Goal: Manage account settings

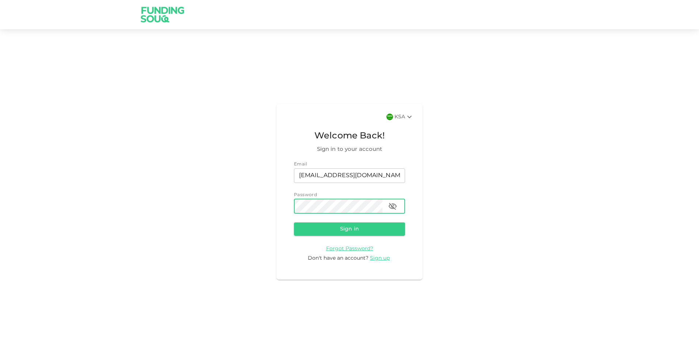
click at [294, 223] on button "Sign in" at bounding box center [349, 229] width 111 height 13
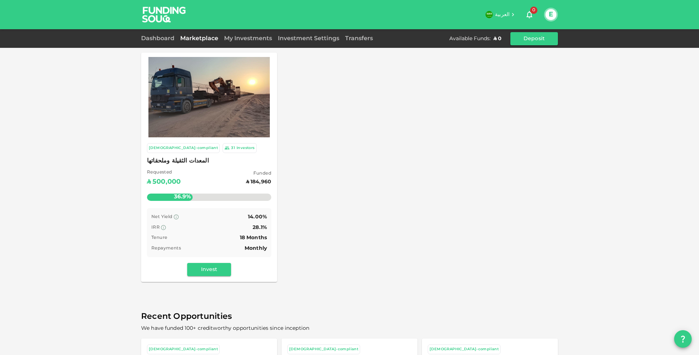
click at [152, 36] on div "Dashboard" at bounding box center [159, 38] width 36 height 9
click at [153, 39] on link "Dashboard" at bounding box center [159, 38] width 36 height 5
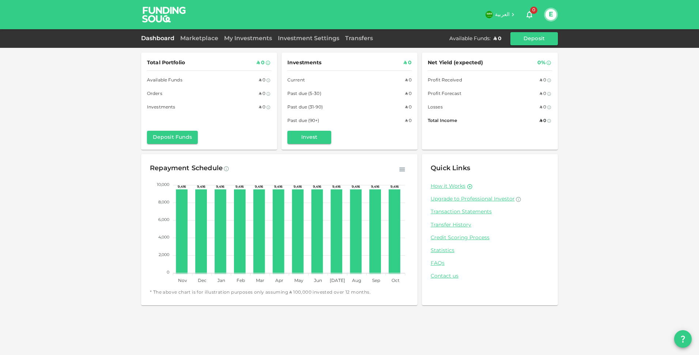
click at [196, 36] on div "Marketplace" at bounding box center [199, 38] width 44 height 9
click at [197, 40] on link "Marketplace" at bounding box center [199, 38] width 44 height 5
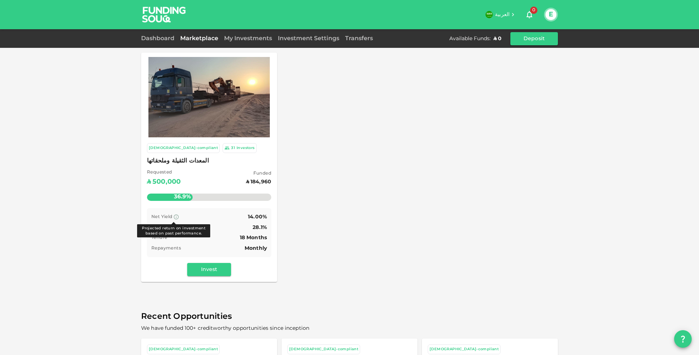
click at [174, 218] on icon at bounding box center [176, 217] width 5 height 5
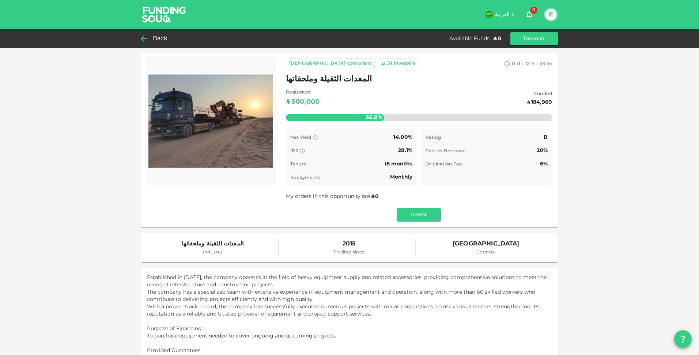
click at [157, 37] on span "Back" at bounding box center [160, 39] width 15 height 10
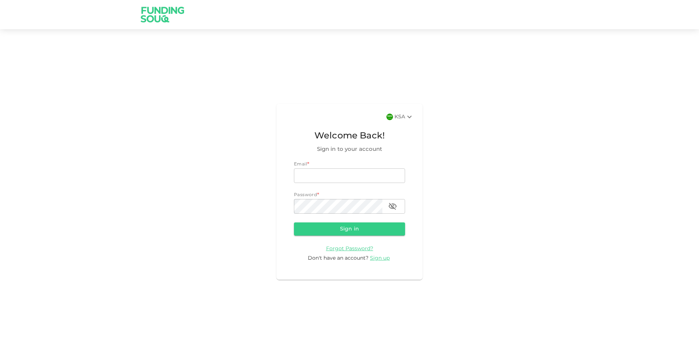
click at [401, 118] on div "KSA" at bounding box center [404, 117] width 19 height 9
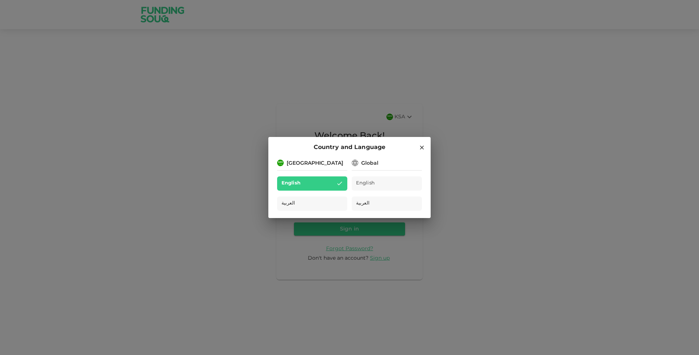
click at [368, 163] on div "Global" at bounding box center [369, 164] width 17 height 8
click at [381, 182] on div "English" at bounding box center [387, 184] width 70 height 14
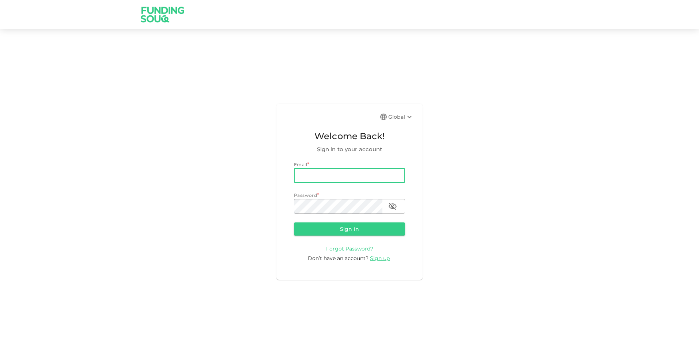
click at [358, 176] on input "email" at bounding box center [349, 176] width 111 height 15
type input "[EMAIL_ADDRESS][DOMAIN_NAME]"
click at [294, 223] on button "Sign in" at bounding box center [349, 229] width 111 height 13
click at [398, 119] on div "Global" at bounding box center [401, 117] width 26 height 9
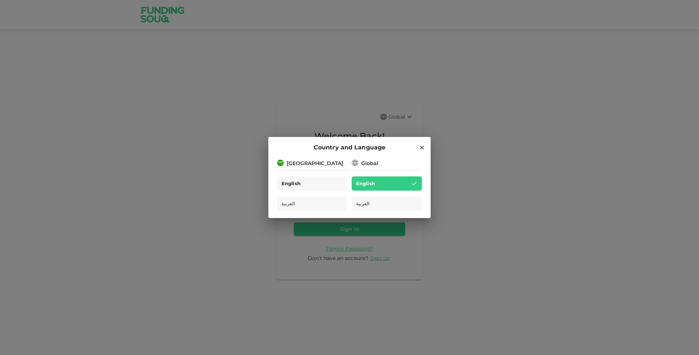
click at [305, 180] on div "English" at bounding box center [312, 184] width 70 height 14
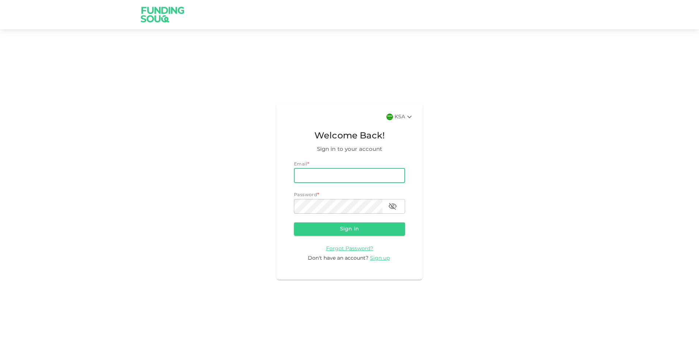
type input "[EMAIL_ADDRESS][DOMAIN_NAME]"
click at [294, 223] on button "Sign in" at bounding box center [349, 229] width 111 height 13
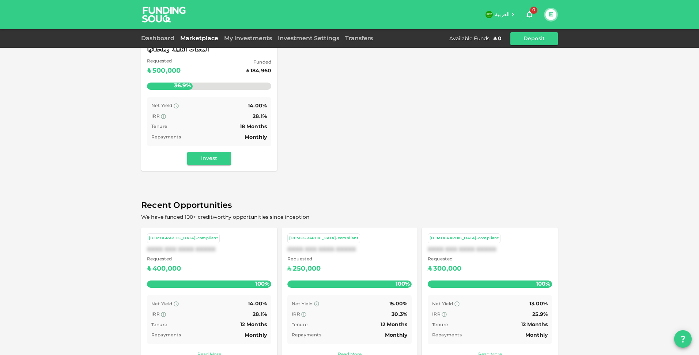
scroll to position [131, 0]
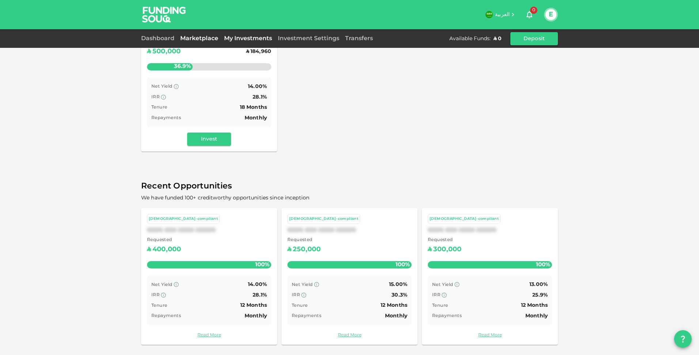
click at [259, 37] on link "My Investments" at bounding box center [248, 38] width 54 height 5
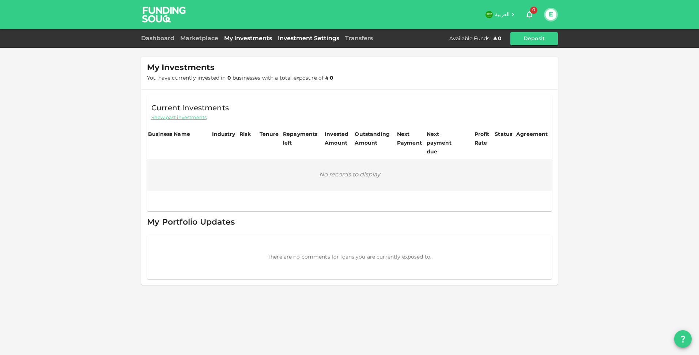
click at [303, 39] on link "Investment Settings" at bounding box center [308, 38] width 67 height 5
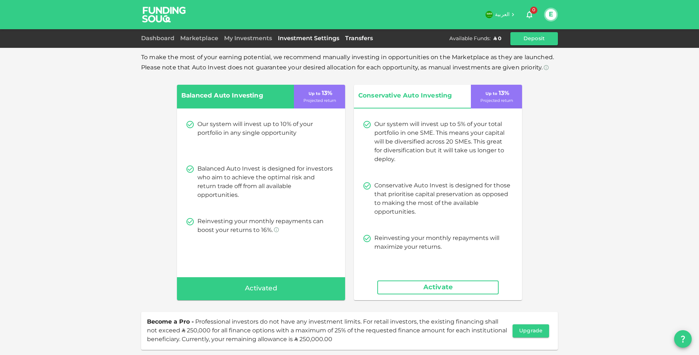
click at [354, 38] on link "Transfers" at bounding box center [359, 38] width 34 height 5
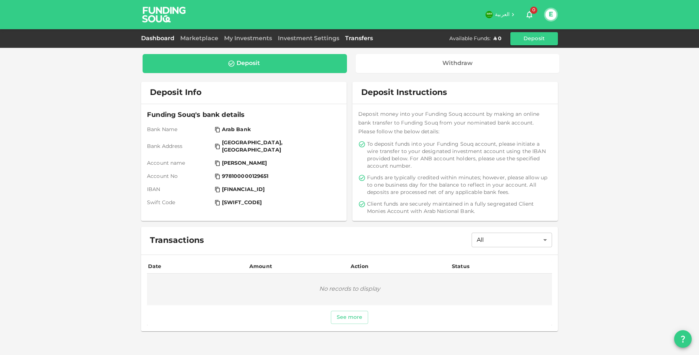
click at [151, 38] on link "Dashboard" at bounding box center [159, 38] width 36 height 5
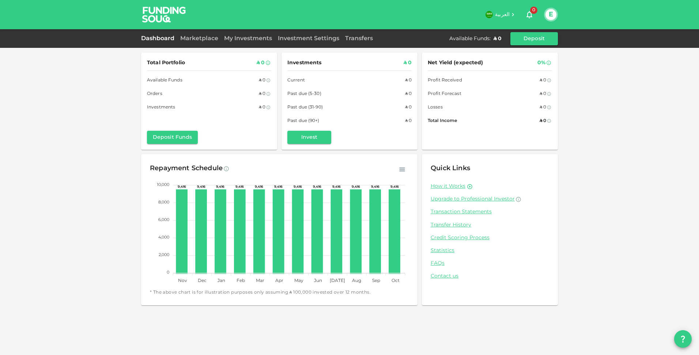
click at [554, 13] on button "E" at bounding box center [551, 14] width 11 height 11
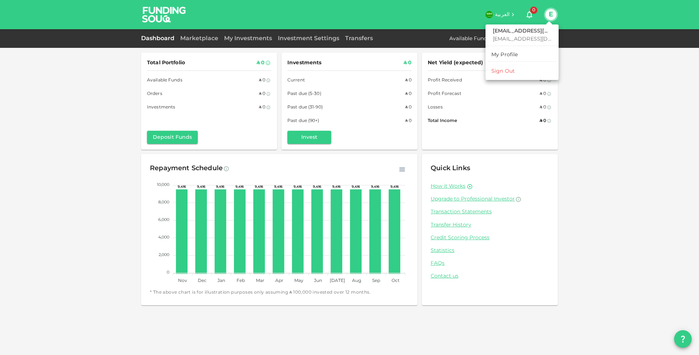
click at [509, 55] on div "My Profile" at bounding box center [504, 54] width 27 height 7
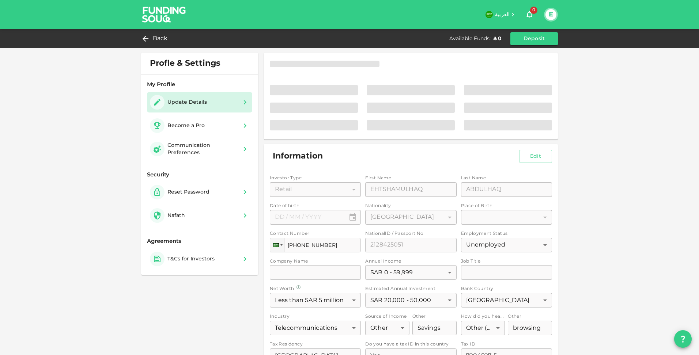
type input "⁦⁨[DATE]⁩⁩"
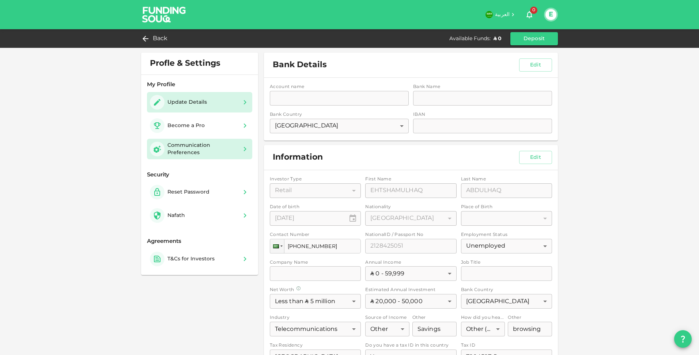
click at [189, 149] on div "Communication Preferences" at bounding box center [202, 149] width 70 height 15
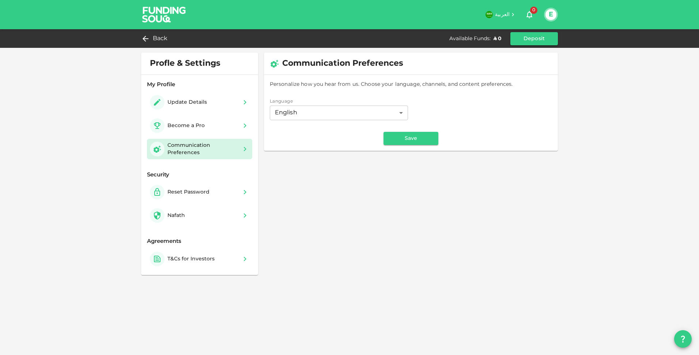
click at [370, 230] on div "Profle & Settings My Profile Update Details Become a Pro Communication Preferen…" at bounding box center [349, 167] width 417 height 229
click at [550, 16] on button "E" at bounding box center [551, 14] width 11 height 11
click at [509, 71] on div "Sign Out" at bounding box center [502, 71] width 23 height 7
